Goal: Task Accomplishment & Management: Manage account settings

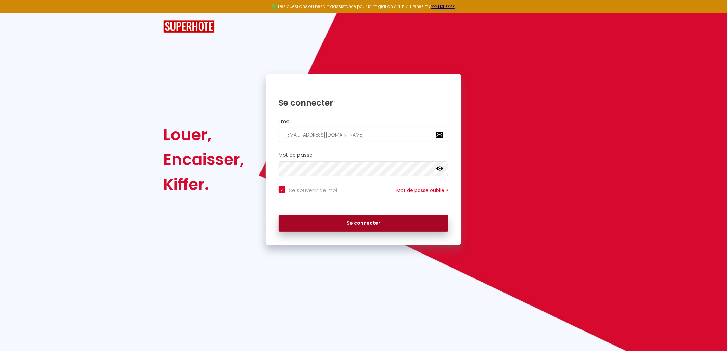
click at [394, 226] on button "Se connecter" at bounding box center [363, 223] width 170 height 17
checkbox input "true"
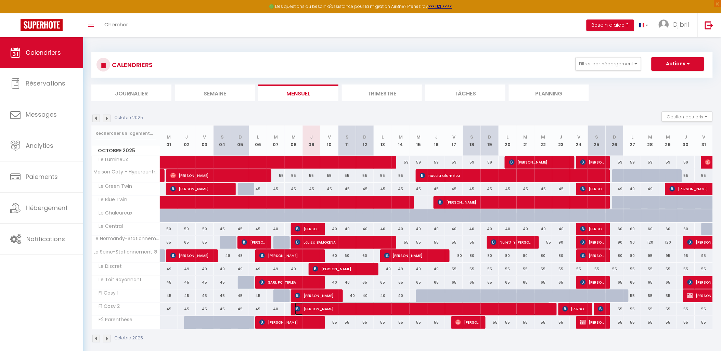
click at [412, 312] on span "[PERSON_NAME]" at bounding box center [422, 308] width 255 height 13
select select "OK"
select select "KO"
select select "0"
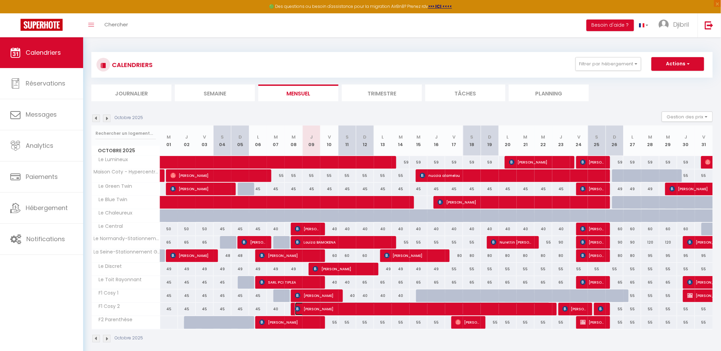
select select "1"
select select
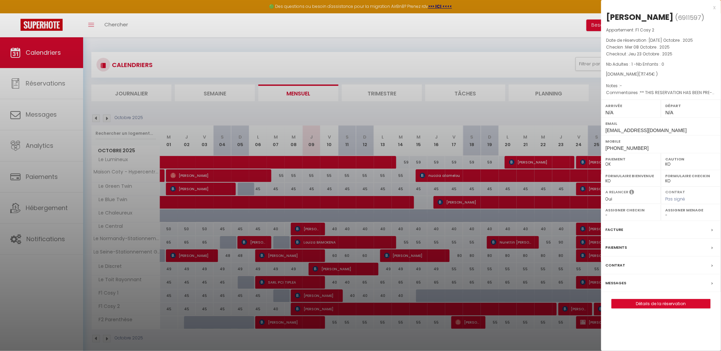
click at [412, 312] on div at bounding box center [360, 175] width 721 height 351
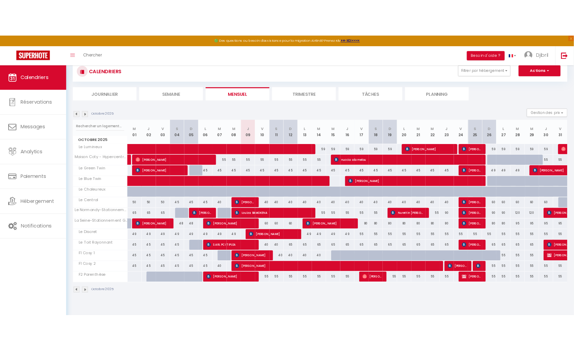
scroll to position [37, 0]
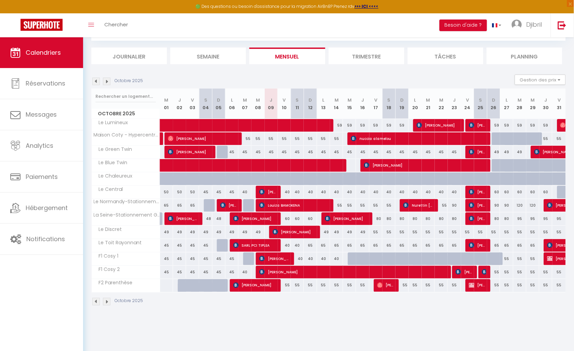
click at [95, 300] on img at bounding box center [96, 302] width 8 height 8
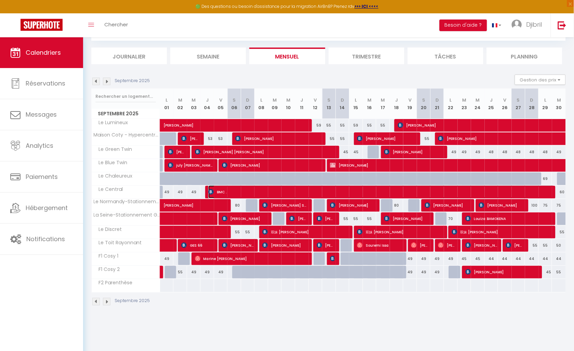
click at [255, 192] on span "BMC ." at bounding box center [381, 191] width 347 height 13
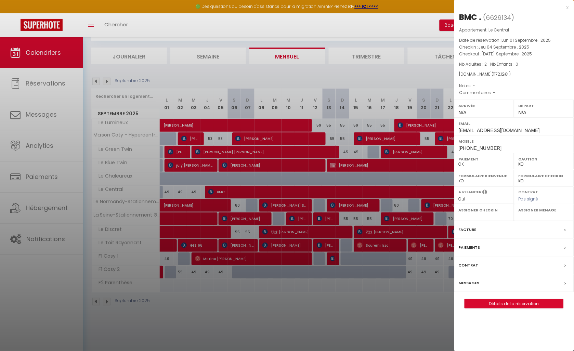
click at [255, 192] on div at bounding box center [287, 175] width 574 height 351
